Goal: Transaction & Acquisition: Purchase product/service

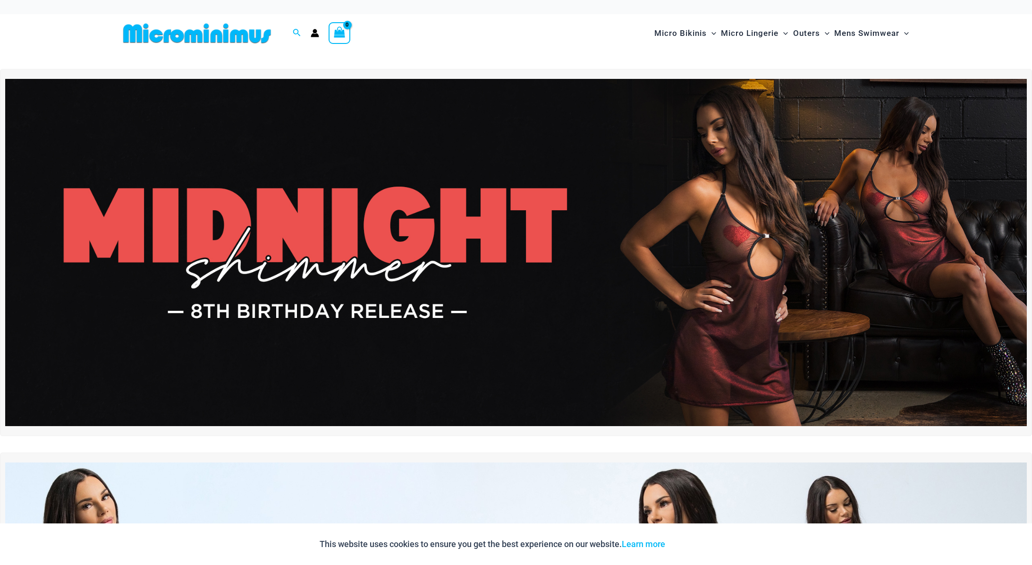
drag, startPoint x: 0, startPoint y: 0, endPoint x: 345, endPoint y: 156, distance: 378.4
click at [345, 156] on img at bounding box center [516, 252] width 1022 height 347
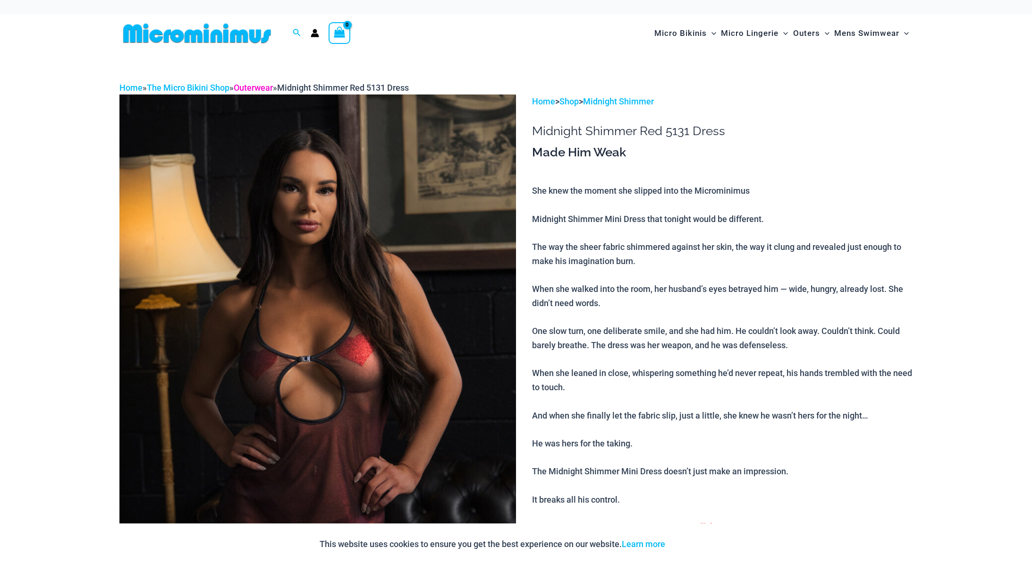
click at [253, 85] on link "Outerwear" at bounding box center [253, 88] width 39 height 10
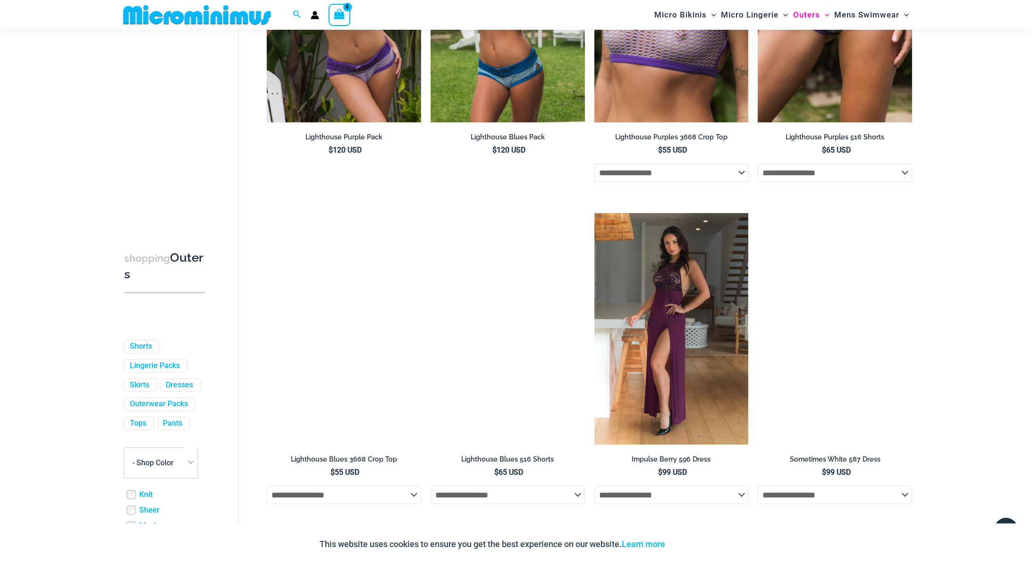
scroll to position [2088, 0]
